Goal: Information Seeking & Learning: Learn about a topic

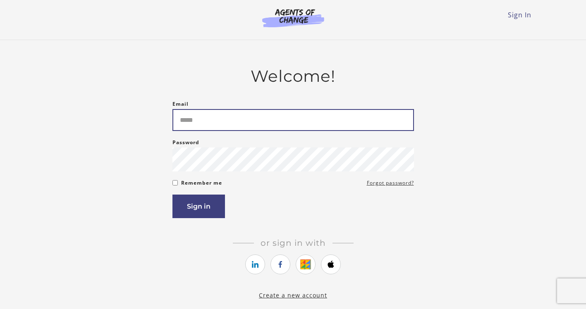
drag, startPoint x: 0, startPoint y: 0, endPoint x: 196, endPoint y: 122, distance: 231.1
click at [196, 122] on input "Email" at bounding box center [294, 120] width 242 height 22
type input "**********"
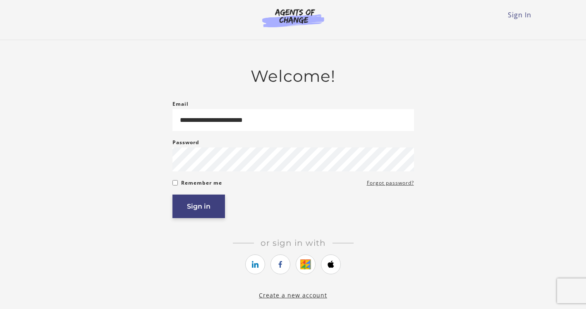
click at [207, 204] on button "Sign in" at bounding box center [199, 207] width 53 height 24
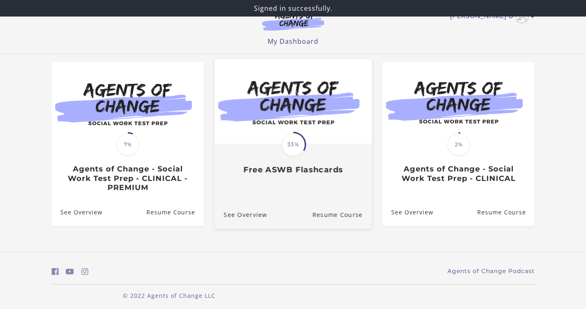
scroll to position [72, 0]
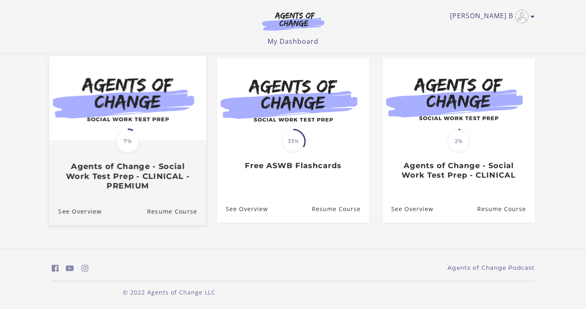
click at [143, 174] on h3 "Agents of Change - Social Work Test Prep - CLINICAL - PREMIUM" at bounding box center [127, 176] width 139 height 29
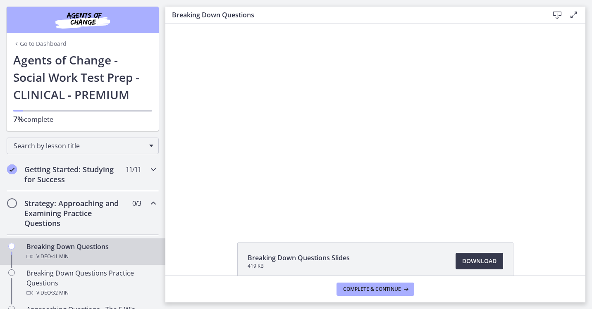
click at [137, 173] on div "Getting Started: Studying for Success 11 / 11 Completed" at bounding box center [83, 175] width 152 height 34
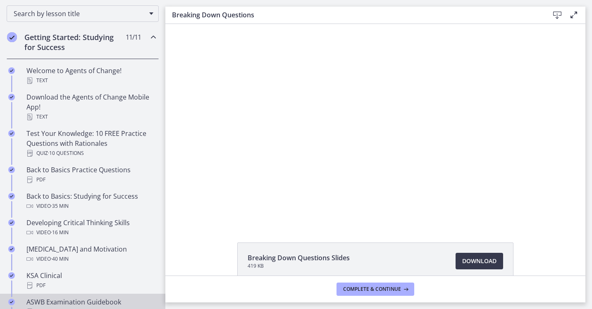
scroll to position [124, 0]
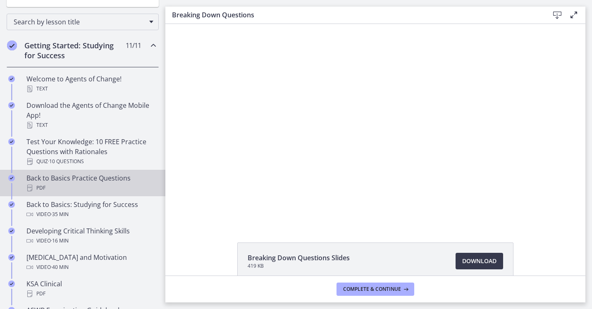
click at [82, 182] on div "Back to Basics Practice Questions PDF" at bounding box center [90, 183] width 129 height 20
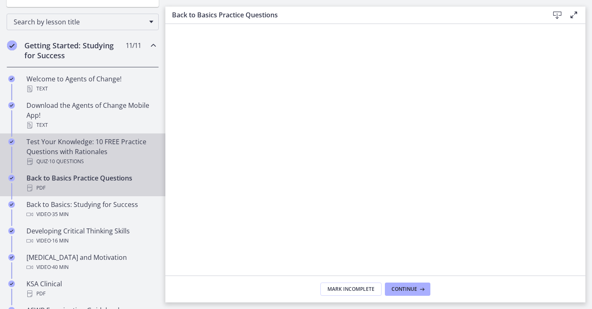
click at [81, 153] on div "Test Your Knowledge: 10 FREE Practice Questions with Rationales Quiz · 10 Quest…" at bounding box center [90, 152] width 129 height 30
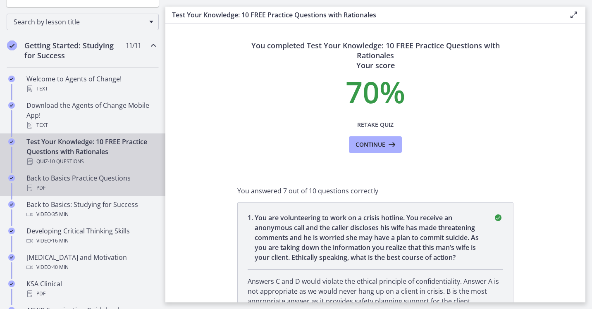
click at [79, 177] on div "Back to Basics Practice Questions PDF" at bounding box center [90, 183] width 129 height 20
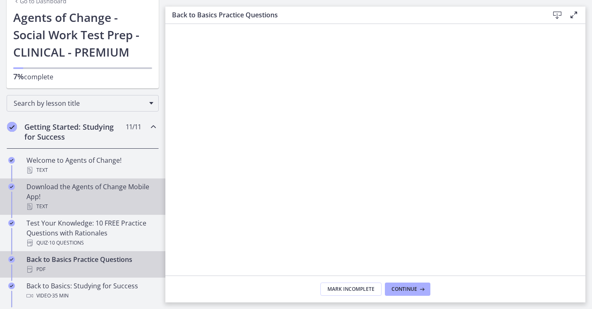
scroll to position [41, 0]
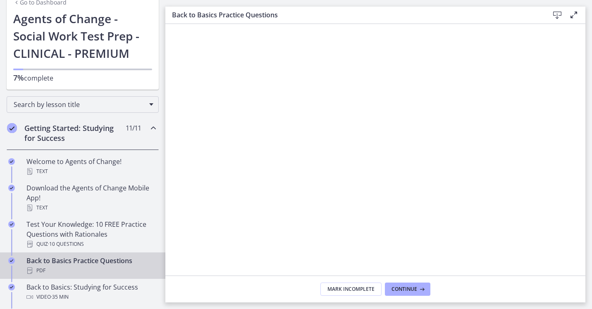
click at [149, 130] on icon "Chapters" at bounding box center [154, 128] width 10 height 10
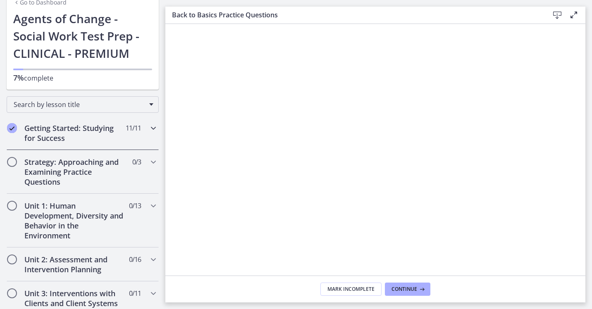
click at [149, 130] on icon "Chapters" at bounding box center [154, 128] width 10 height 10
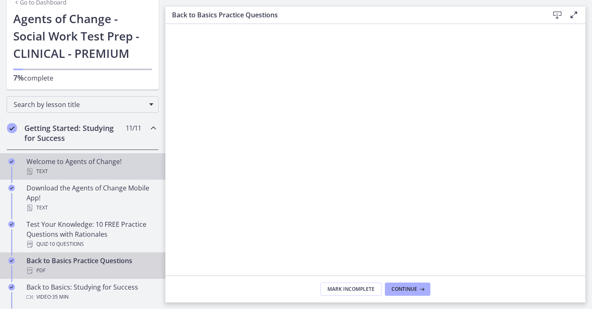
click at [100, 165] on div "Welcome to Agents of Change! Text" at bounding box center [90, 167] width 129 height 20
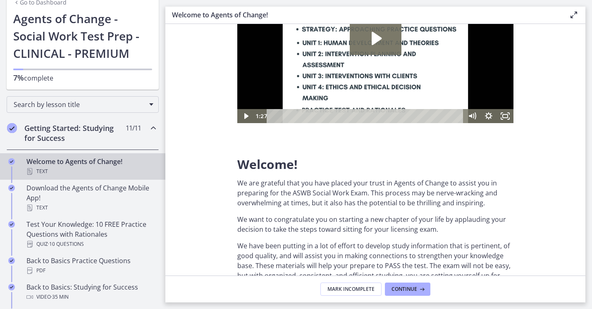
scroll to position [83, 0]
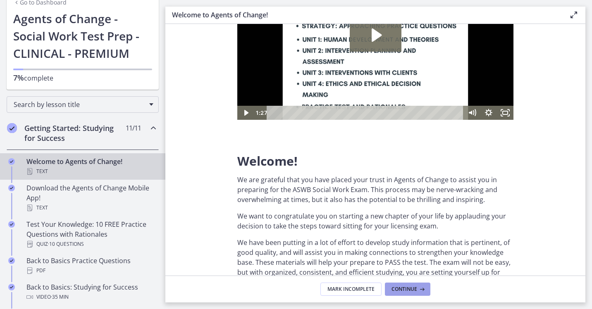
click at [411, 288] on span "Continue" at bounding box center [405, 289] width 26 height 7
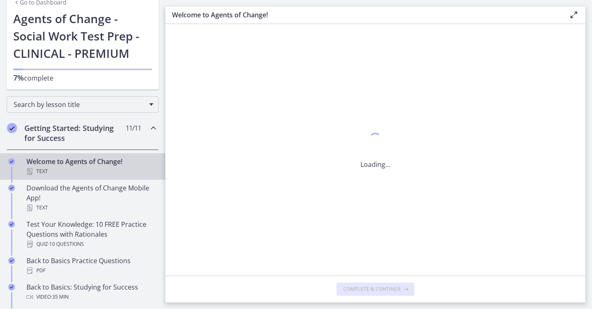
scroll to position [0, 0]
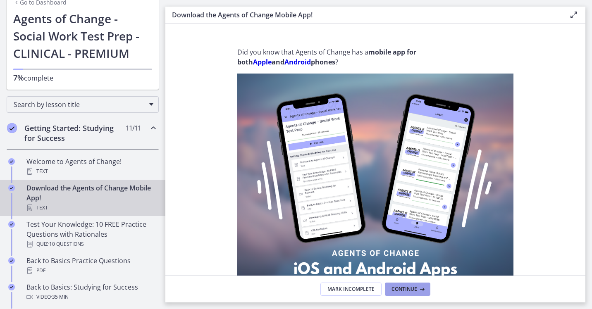
click at [412, 288] on span "Continue" at bounding box center [405, 289] width 26 height 7
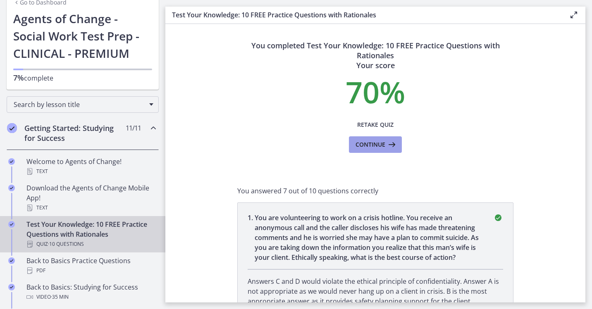
click at [386, 145] on icon at bounding box center [392, 145] width 12 height 10
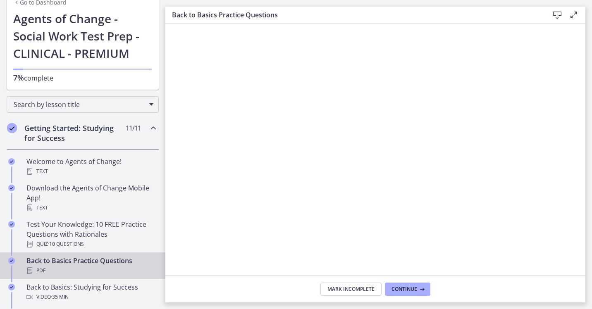
click at [558, 14] on icon at bounding box center [558, 15] width 10 height 10
click at [403, 290] on span "Continue" at bounding box center [405, 289] width 26 height 7
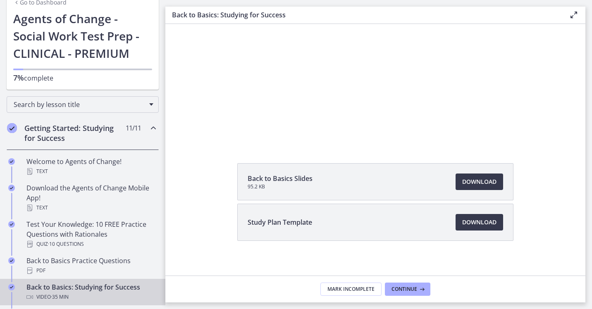
scroll to position [83, 0]
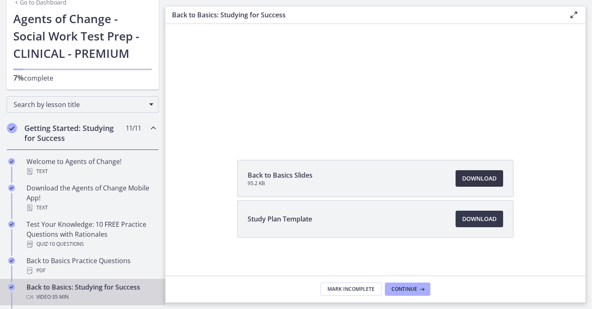
click at [474, 179] on span "Download Opens in a new window" at bounding box center [479, 179] width 34 height 10
click at [467, 219] on span "Download Opens in a new window" at bounding box center [479, 219] width 34 height 10
click at [405, 289] on span "Continue" at bounding box center [405, 289] width 26 height 7
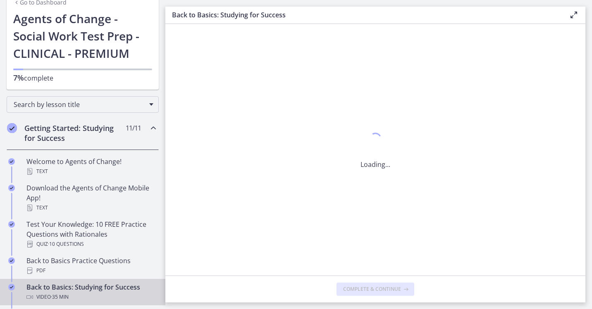
scroll to position [0, 0]
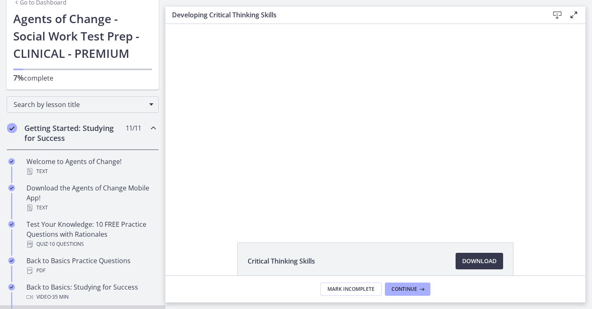
scroll to position [44, 0]
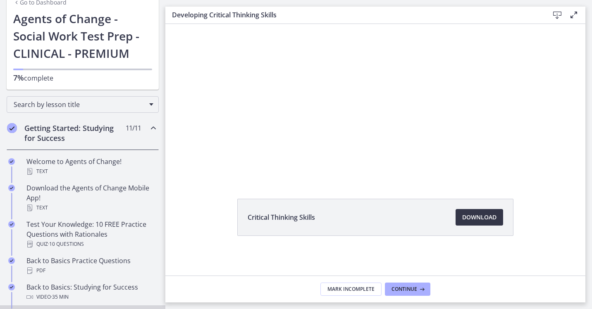
click at [480, 218] on span "Download Opens in a new window" at bounding box center [479, 218] width 34 height 10
click at [409, 288] on span "Continue" at bounding box center [405, 289] width 26 height 7
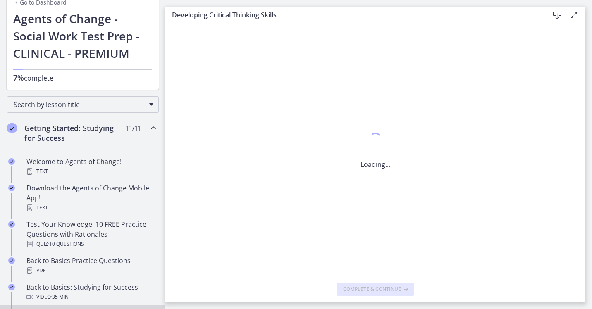
scroll to position [0, 0]
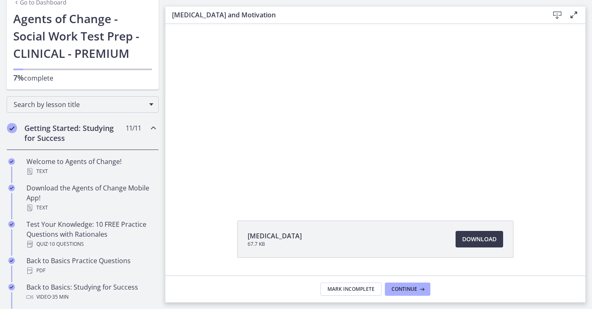
scroll to position [41, 0]
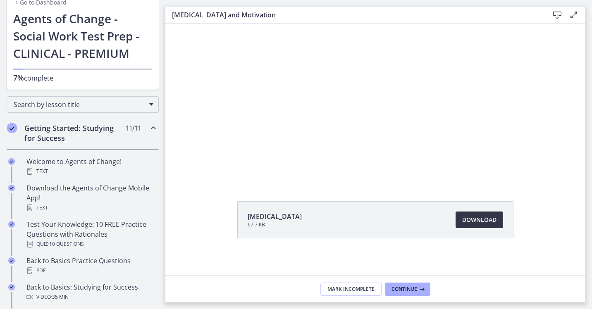
click at [481, 218] on span "Download Opens in a new window" at bounding box center [479, 220] width 34 height 10
click at [396, 290] on span "Continue" at bounding box center [405, 289] width 26 height 7
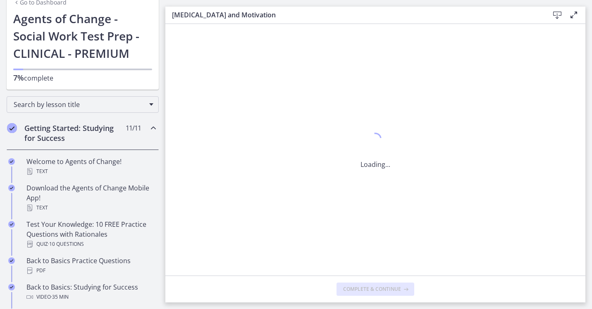
scroll to position [0, 0]
click at [402, 285] on button "Continue" at bounding box center [408, 289] width 46 height 13
click at [560, 14] on icon at bounding box center [558, 15] width 10 height 10
click at [408, 289] on span "Continue" at bounding box center [405, 289] width 26 height 7
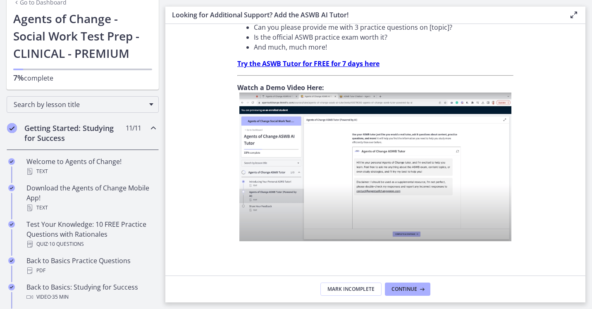
scroll to position [307, 0]
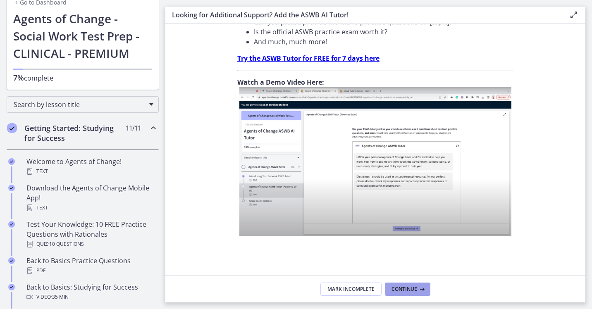
click at [411, 291] on span "Continue" at bounding box center [405, 289] width 26 height 7
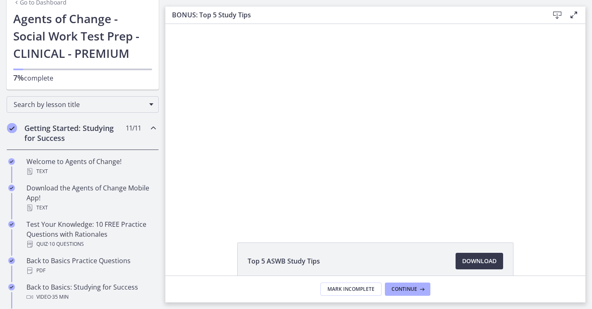
scroll to position [44, 0]
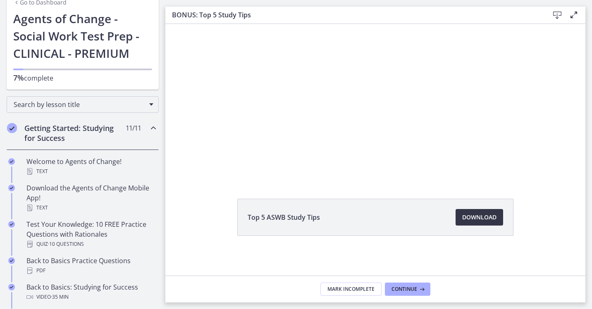
click at [472, 219] on span "Download Opens in a new window" at bounding box center [479, 218] width 34 height 10
click at [405, 286] on span "Continue" at bounding box center [405, 289] width 26 height 7
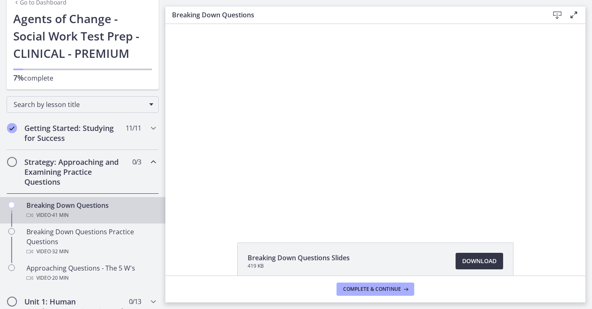
click at [468, 263] on span "Download Opens in a new window" at bounding box center [479, 261] width 34 height 10
click at [380, 289] on span "Complete & continue" at bounding box center [372, 289] width 58 height 7
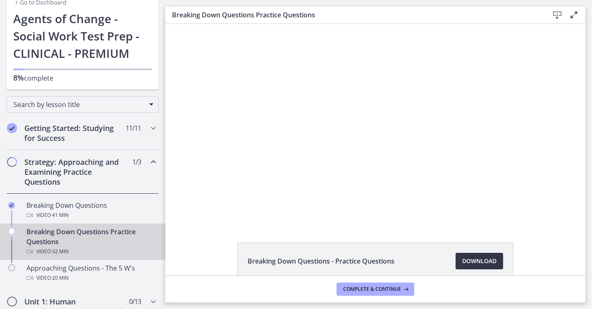
click at [478, 261] on span "Download Opens in a new window" at bounding box center [479, 261] width 34 height 10
click at [381, 290] on span "Complete & continue" at bounding box center [372, 289] width 58 height 7
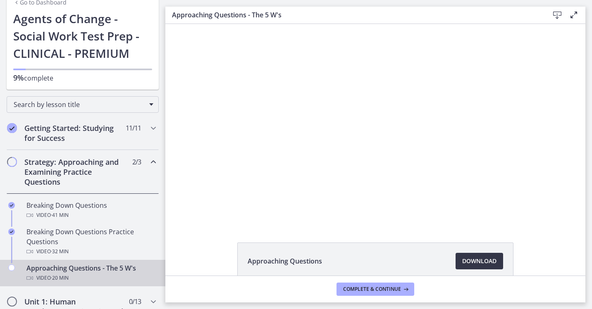
click at [469, 263] on span "Download Opens in a new window" at bounding box center [479, 261] width 34 height 10
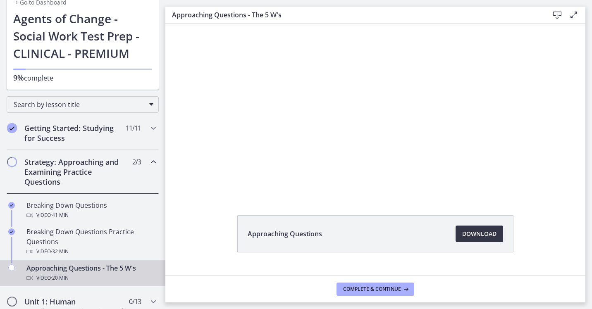
scroll to position [44, 0]
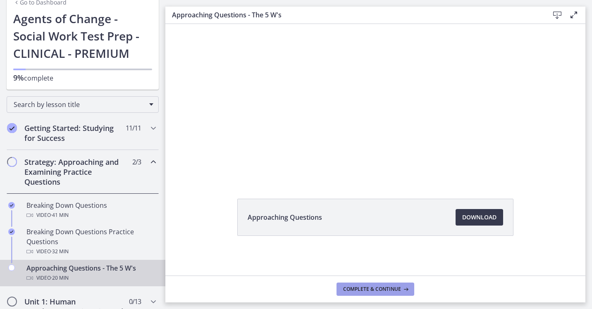
click at [368, 288] on span "Complete & continue" at bounding box center [372, 289] width 58 height 7
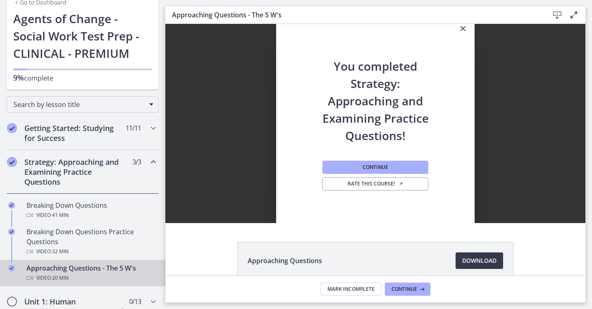
scroll to position [0, 0]
click at [411, 290] on span "Continue" at bounding box center [405, 289] width 26 height 7
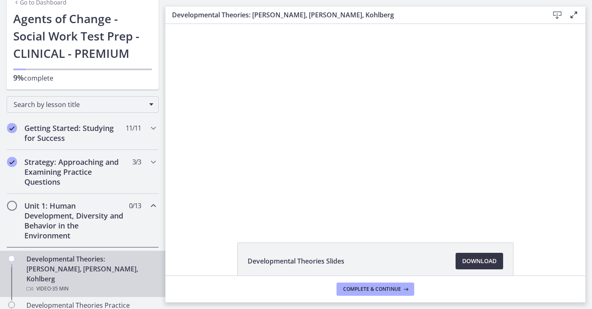
click at [478, 262] on span "Download Opens in a new window" at bounding box center [479, 261] width 34 height 10
click at [474, 262] on span "Download Opens in a new window" at bounding box center [479, 261] width 34 height 10
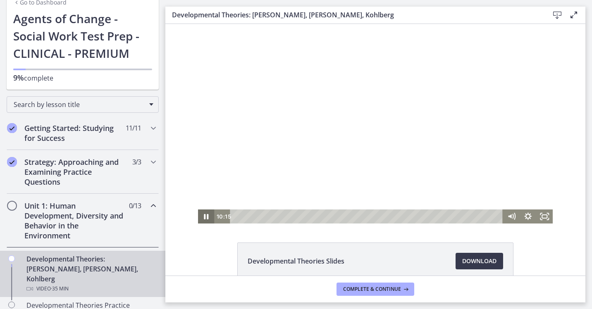
click at [204, 216] on icon "Pause" at bounding box center [206, 216] width 5 height 5
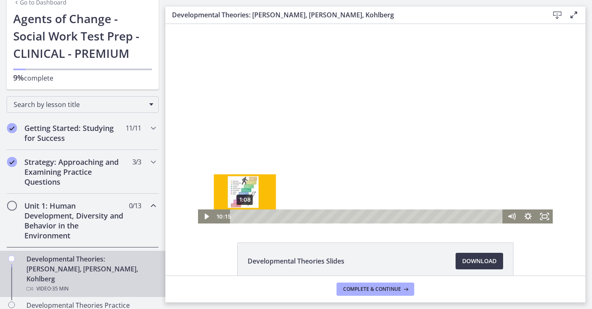
click at [242, 216] on div "1:08" at bounding box center [368, 217] width 263 height 14
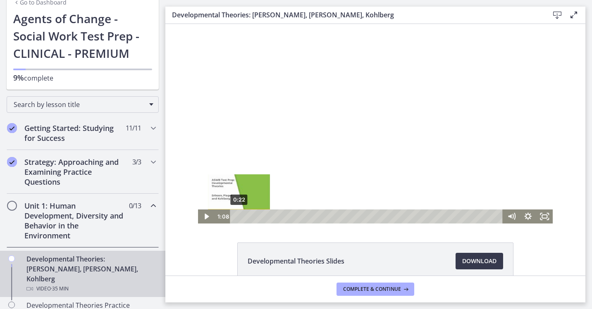
click at [237, 218] on div "0:22" at bounding box center [368, 217] width 263 height 14
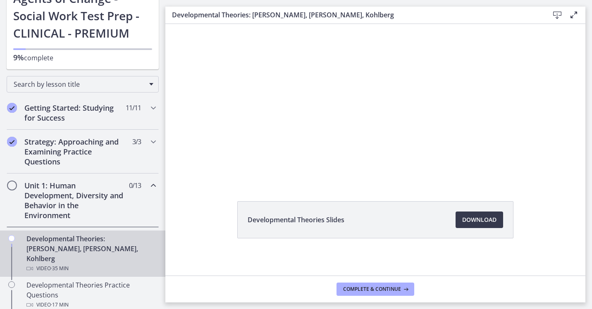
scroll to position [41, 0]
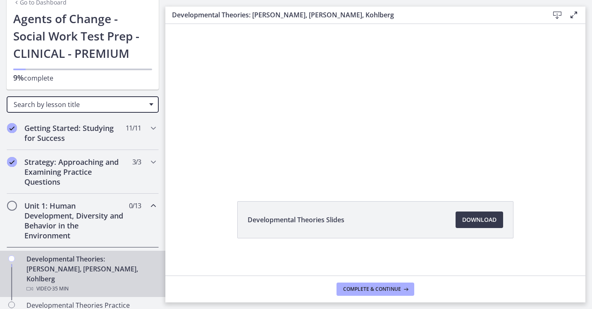
click at [148, 102] on div "Search by lesson title" at bounding box center [83, 104] width 152 height 17
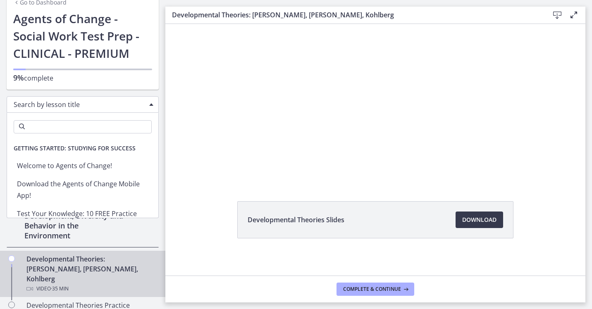
click at [183, 122] on div "Click for sound @keyframes VOLUME_SMALL_WAVE_FLASH { 0% { opacity: 0; } 33% { o…" at bounding box center [375, 83] width 420 height 200
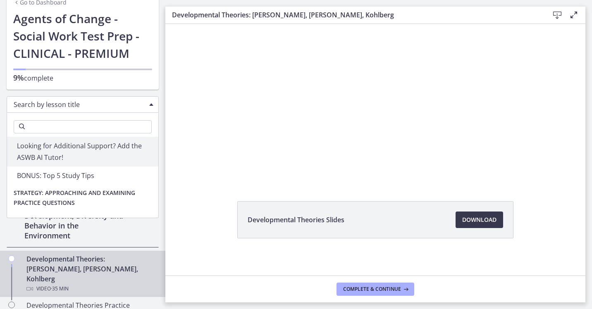
scroll to position [0, 0]
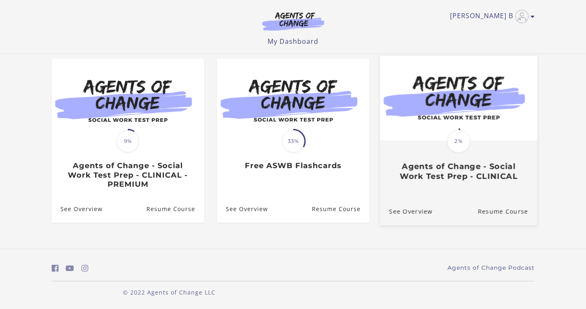
click at [463, 146] on span "2%" at bounding box center [458, 141] width 23 height 23
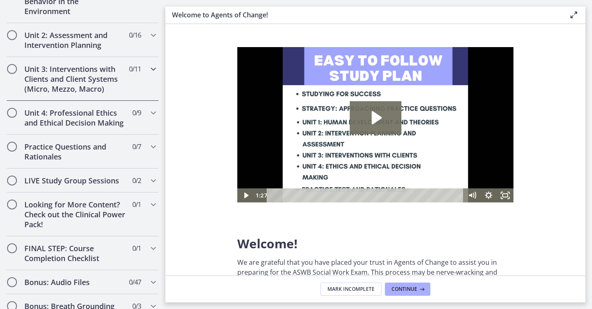
scroll to position [586, 0]
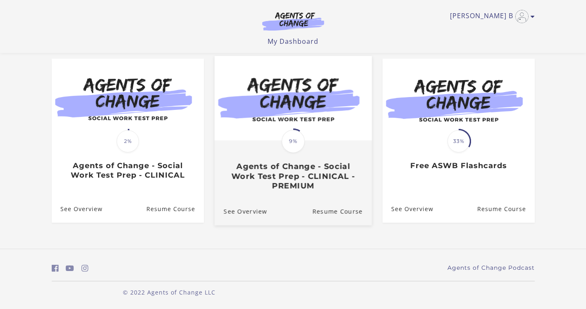
click at [292, 156] on div "Translation missing: en.liquid.partials.dashboard_course_card.progress_descript…" at bounding box center [292, 165] width 157 height 49
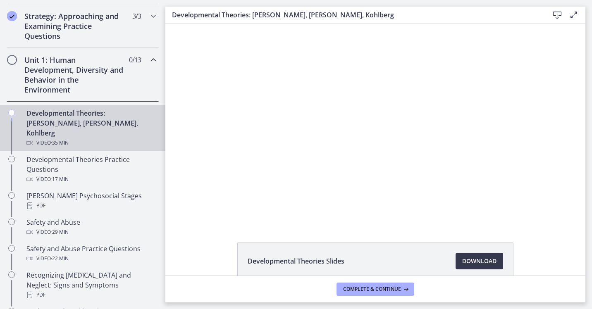
scroll to position [187, 0]
click at [149, 62] on icon "Chapters" at bounding box center [154, 61] width 10 height 10
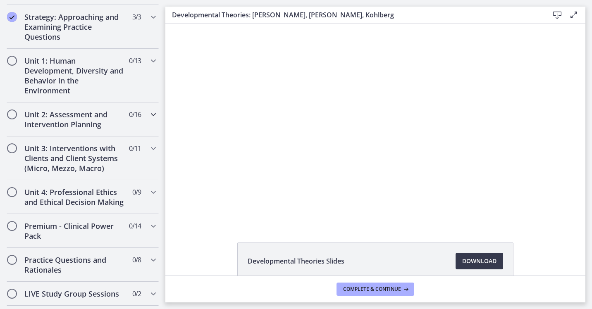
click at [149, 115] on icon "Chapters" at bounding box center [154, 115] width 10 height 10
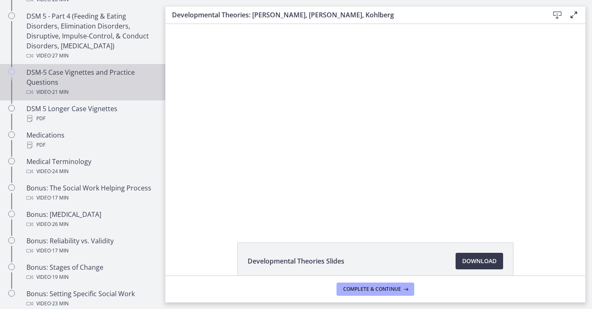
scroll to position [559, 0]
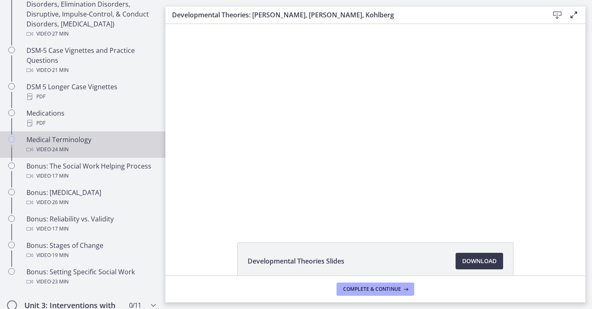
click at [94, 141] on div "Medical Terminology Video · 24 min" at bounding box center [90, 145] width 129 height 20
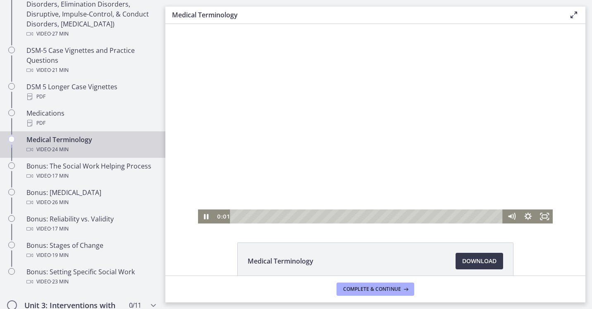
scroll to position [44, 0]
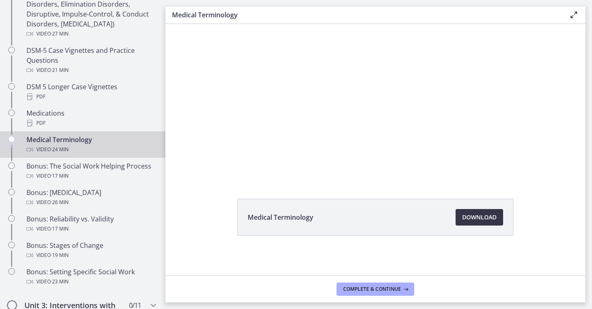
click at [474, 220] on span "Download Opens in a new window" at bounding box center [479, 218] width 34 height 10
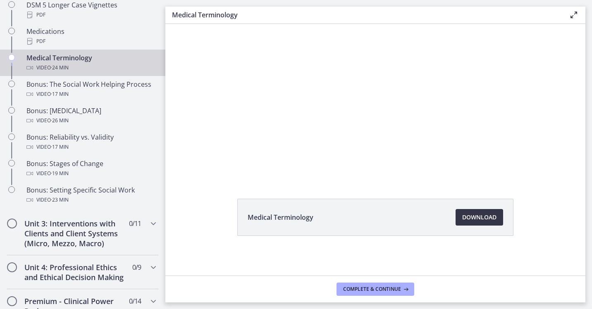
scroll to position [642, 0]
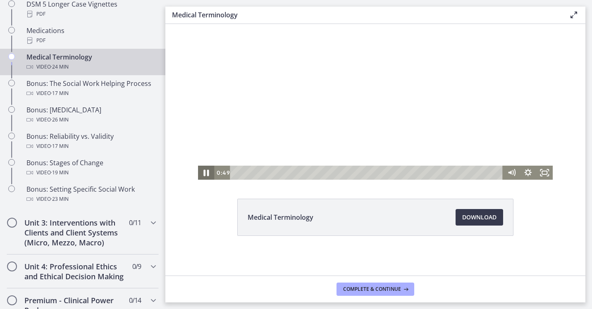
click at [206, 172] on icon "Pause" at bounding box center [206, 173] width 20 height 17
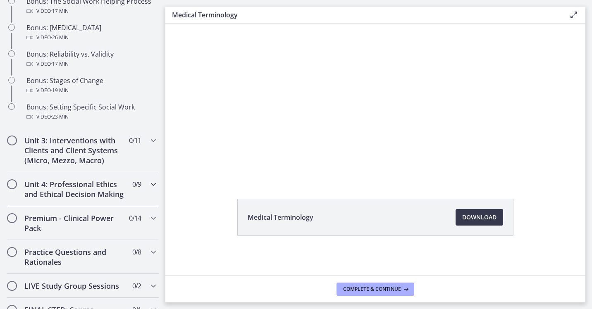
scroll to position [724, 0]
click at [137, 143] on div "Unit 3: Interventions with Clients and Client Systems (Micro, Mezzo, Macro) 0 /…" at bounding box center [83, 150] width 152 height 44
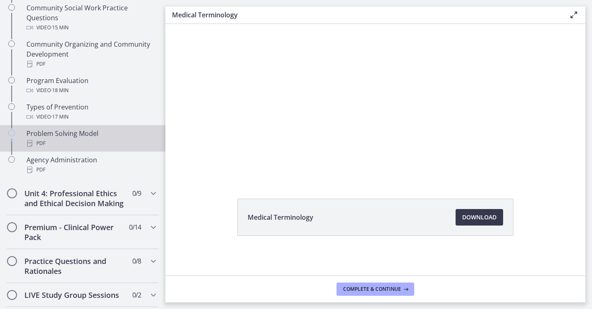
scroll to position [518, 0]
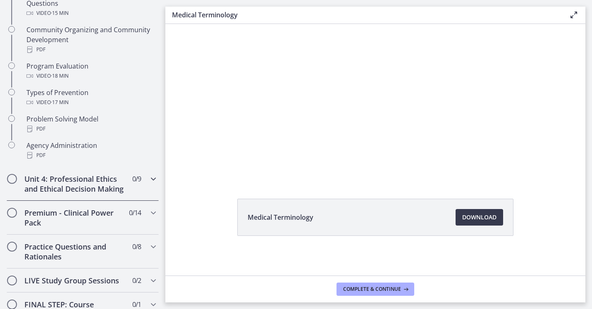
click at [103, 189] on h2 "Unit 4: Professional Ethics and Ethical Decision Making" at bounding box center [74, 184] width 101 height 20
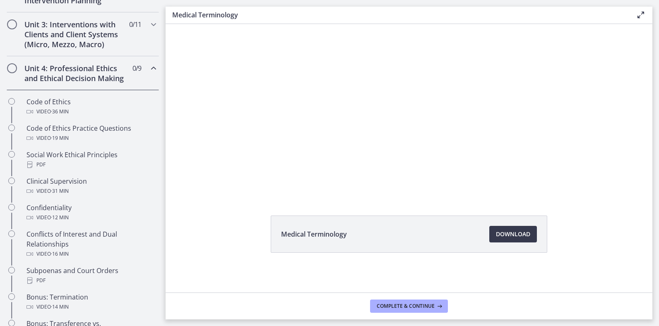
scroll to position [27, 0]
